Goal: Find specific page/section: Find specific page/section

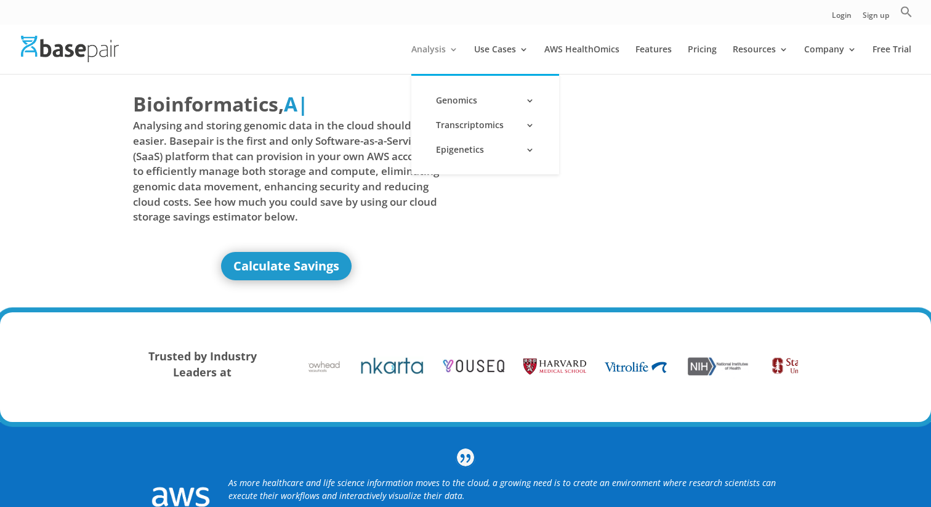
click at [447, 54] on link "Analysis" at bounding box center [435, 59] width 47 height 29
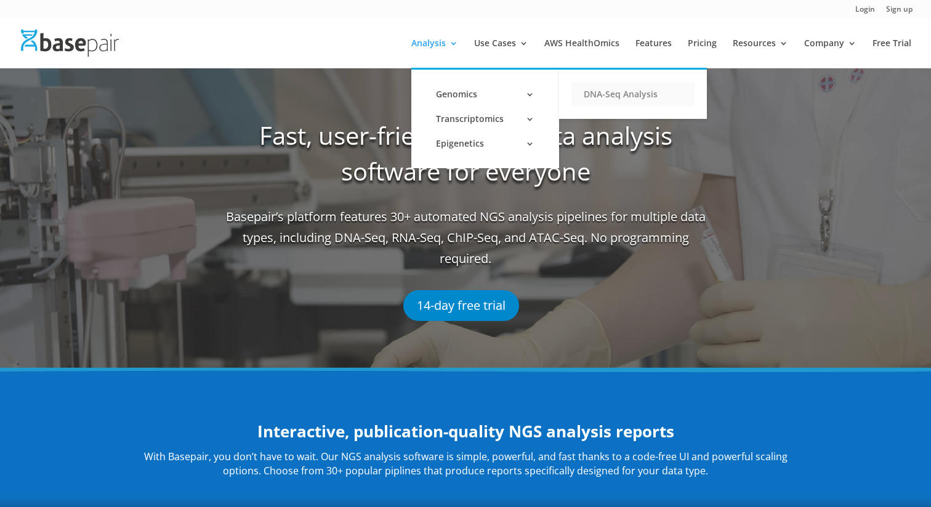
click at [622, 95] on link "DNA-Seq Analysis" at bounding box center [633, 94] width 123 height 25
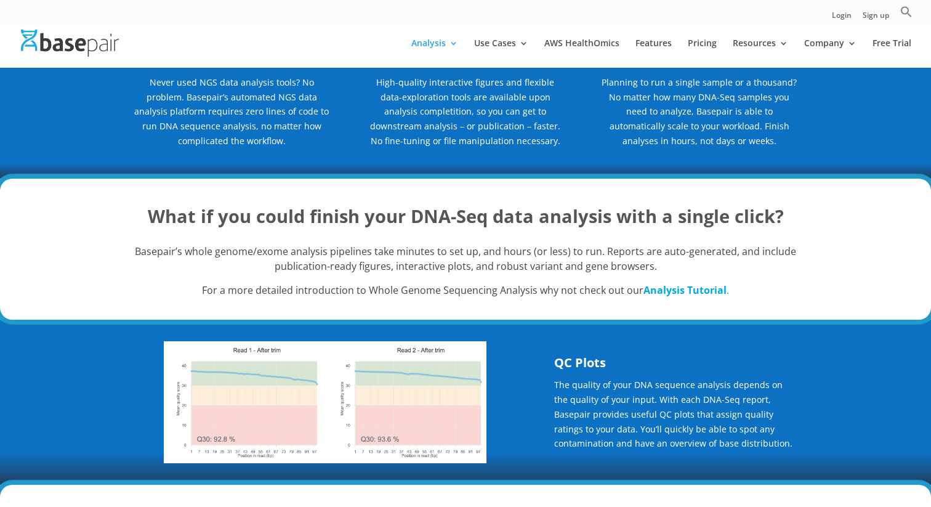
scroll to position [129, 0]
